Goal: Check status: Check status

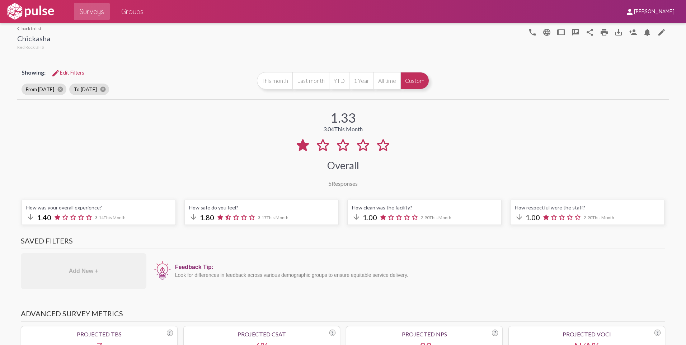
click at [30, 29] on link "arrow_back_ios back to list" at bounding box center [33, 28] width 33 height 5
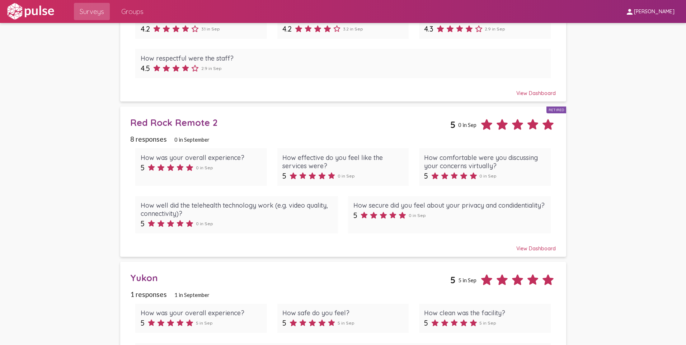
scroll to position [164, 0]
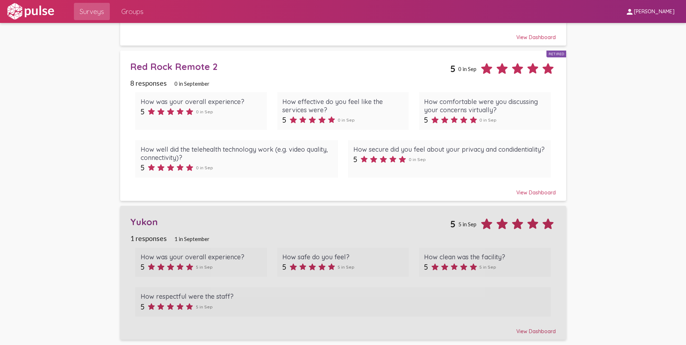
click at [139, 219] on div "Yukon" at bounding box center [290, 221] width 320 height 11
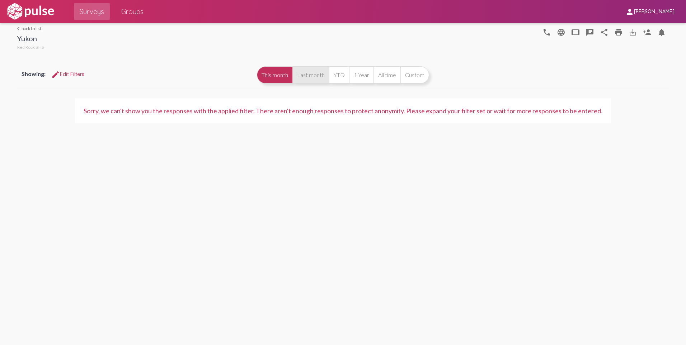
click at [312, 81] on button "Last month" at bounding box center [311, 74] width 37 height 17
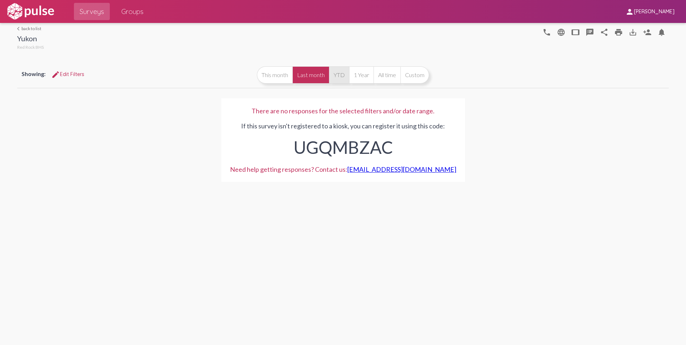
click at [331, 78] on button "YTD" at bounding box center [339, 74] width 20 height 17
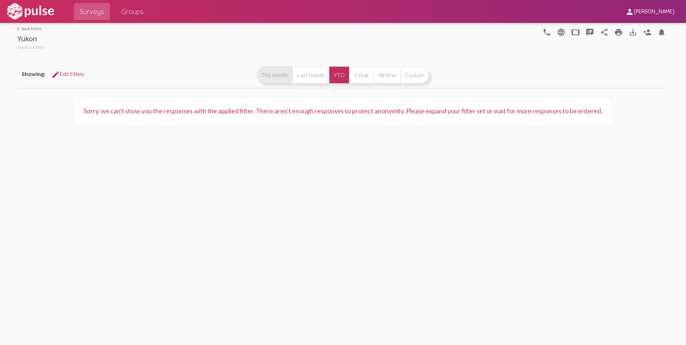
click at [280, 72] on button "This month" at bounding box center [275, 74] width 36 height 17
click at [29, 29] on link "arrow_back_ios back to list" at bounding box center [30, 28] width 27 height 5
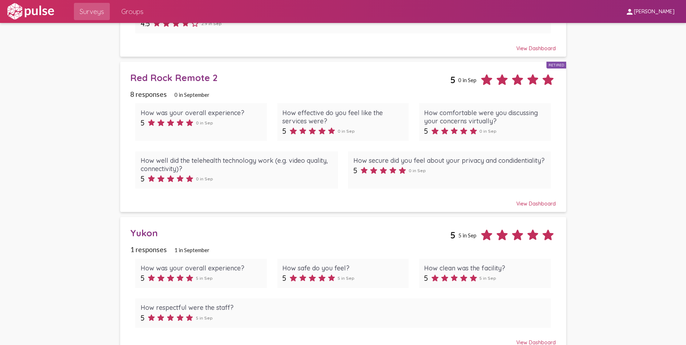
scroll to position [164, 0]
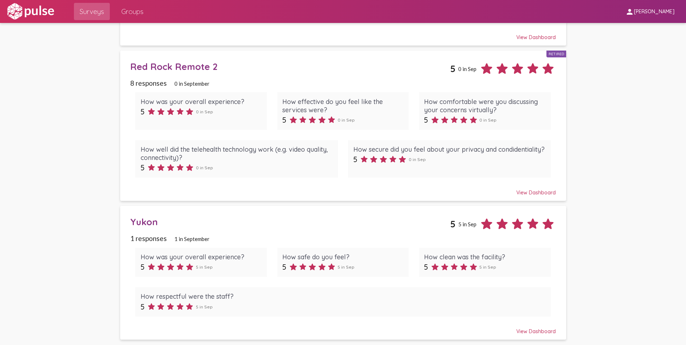
click at [451, 221] on span "5" at bounding box center [453, 224] width 5 height 11
